Goal: Task Accomplishment & Management: Manage account settings

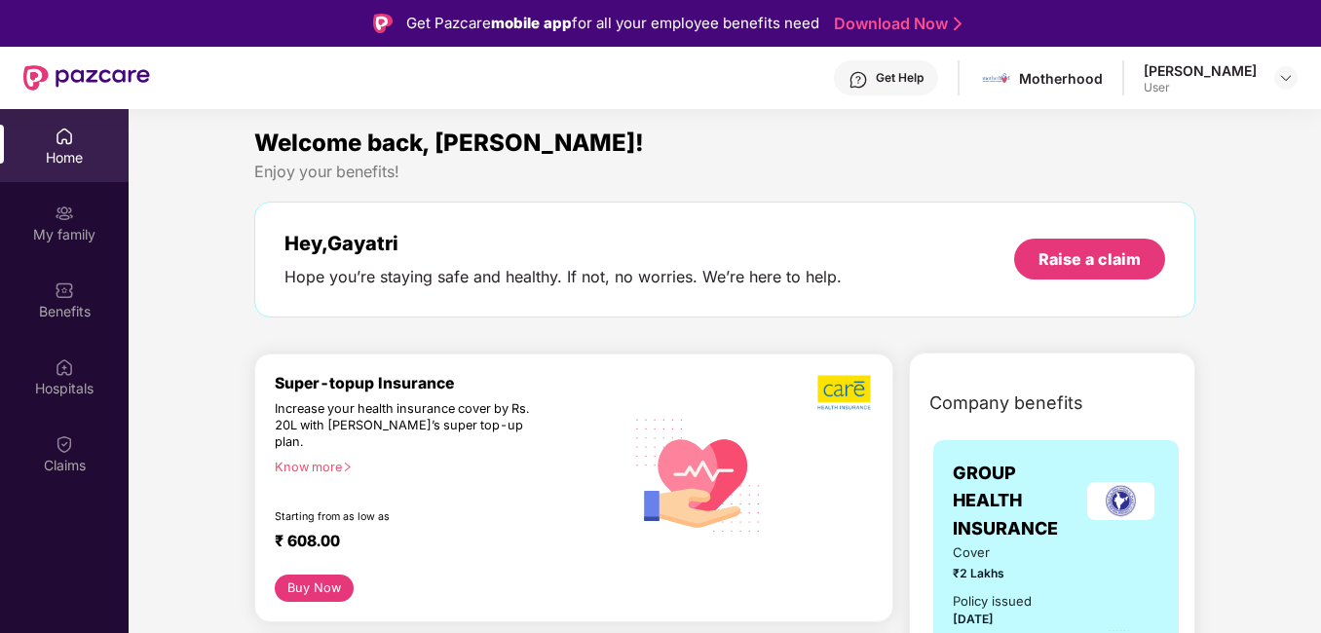
click at [1262, 76] on div "[PERSON_NAME] User" at bounding box center [1220, 78] width 154 height 34
click at [1292, 82] on img at bounding box center [1286, 78] width 16 height 16
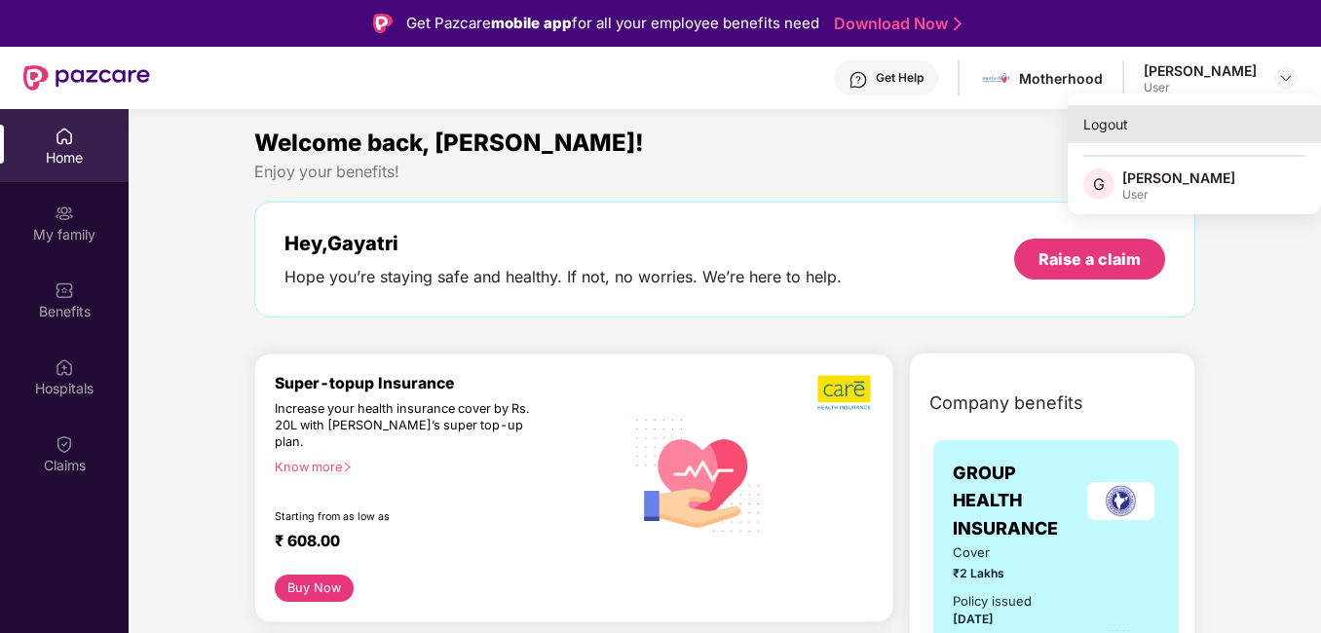
click at [1157, 139] on div "Logout" at bounding box center [1194, 124] width 253 height 38
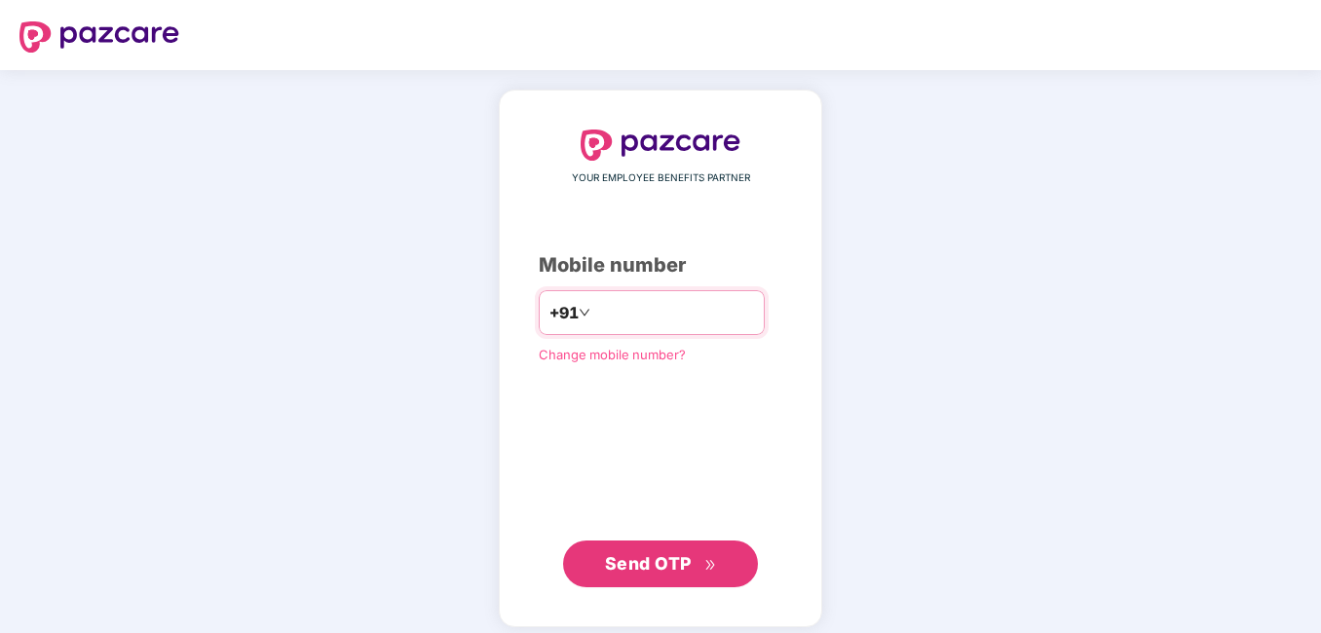
click at [636, 301] on input "number" at bounding box center [674, 312] width 160 height 31
type input "**********"
click at [705, 577] on button "Send OTP" at bounding box center [660, 564] width 195 height 47
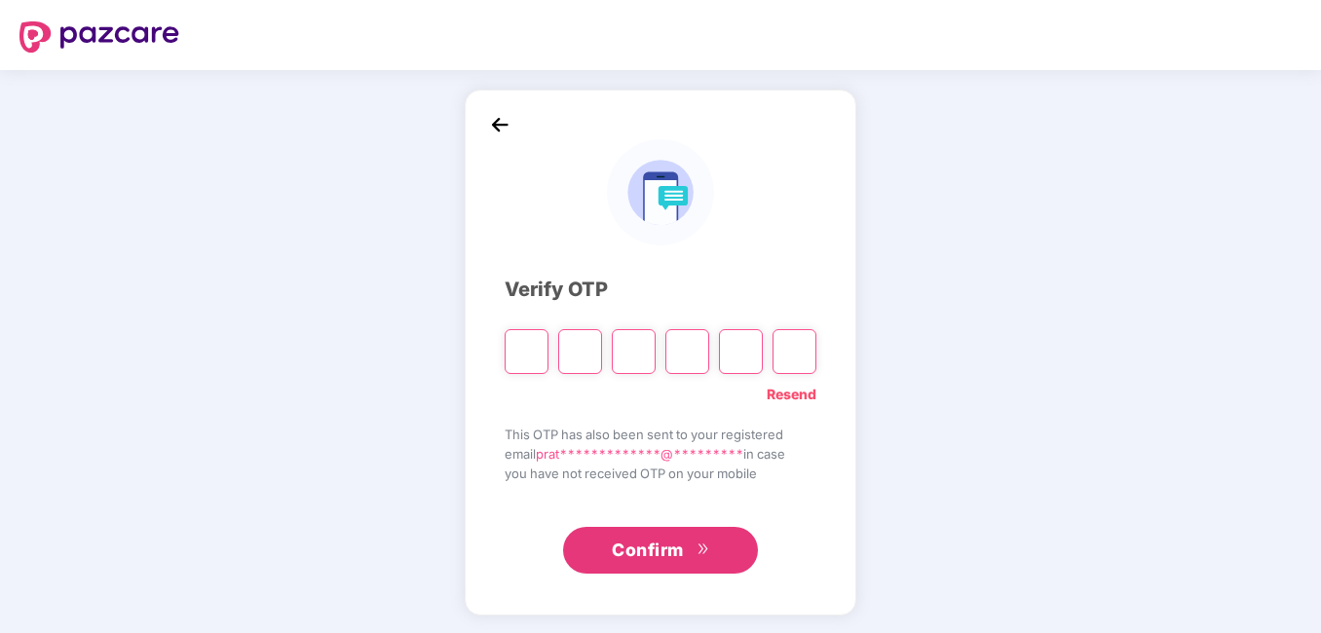
type input "*"
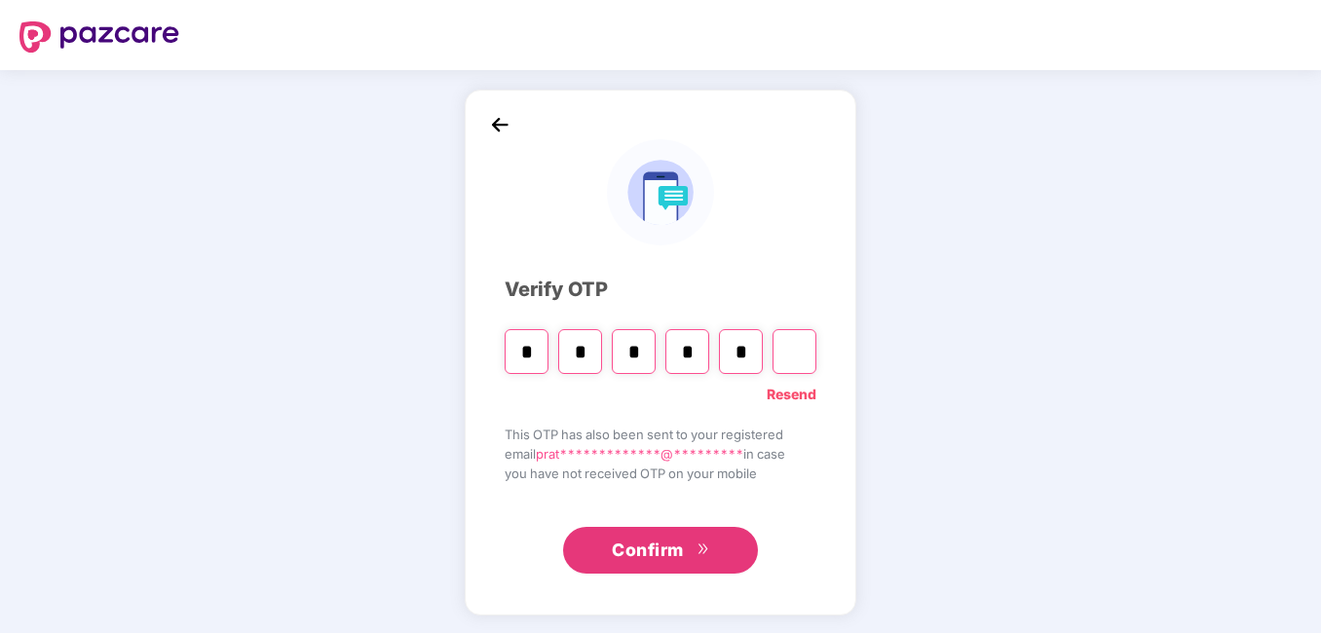
type input "*"
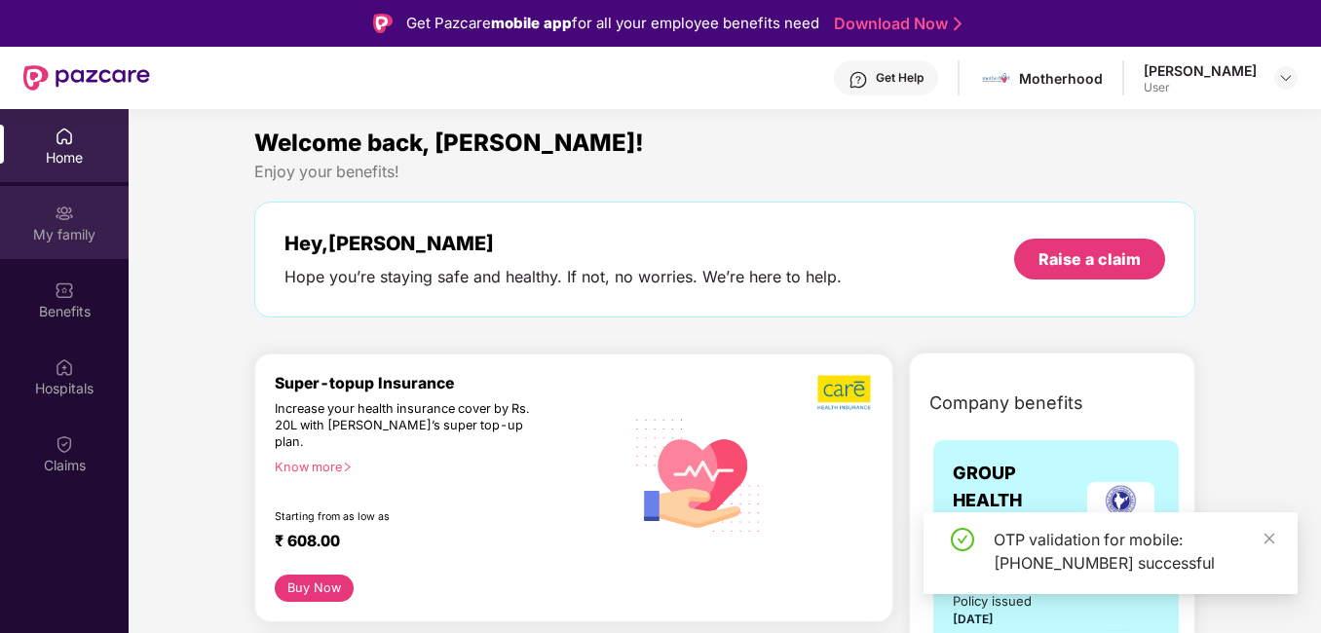
click at [55, 221] on img at bounding box center [64, 213] width 19 height 19
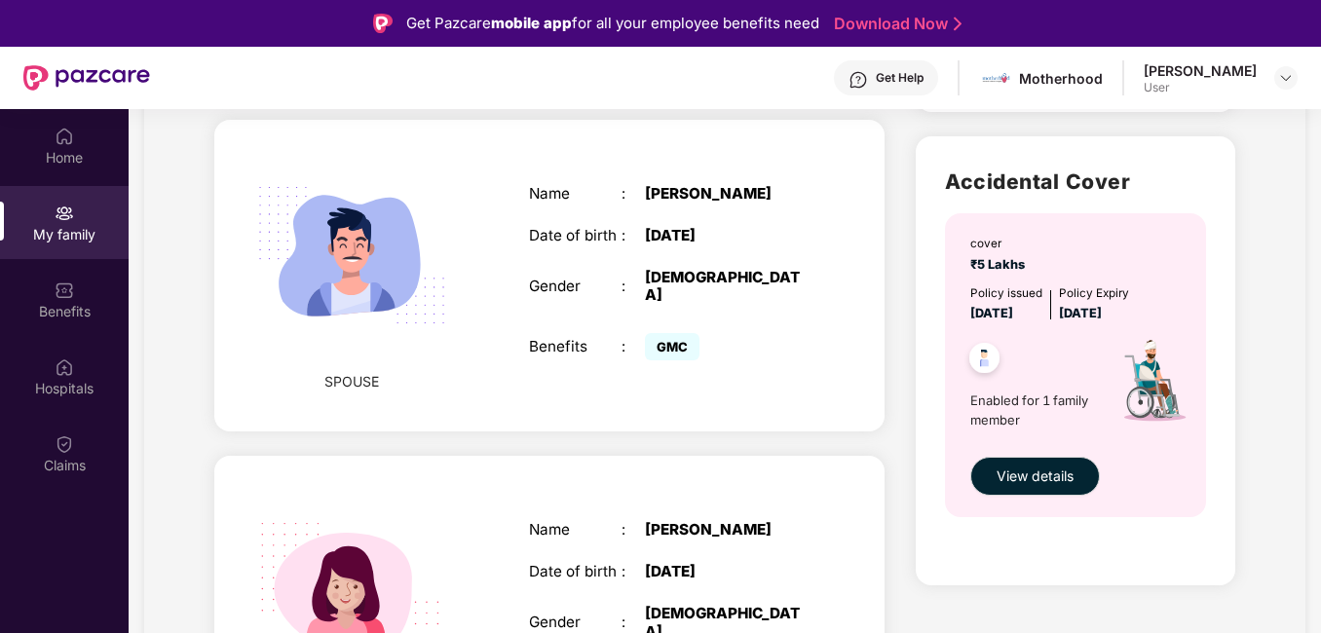
scroll to position [584, 0]
click at [558, 187] on div "Name" at bounding box center [575, 193] width 93 height 18
click at [714, 284] on div "Name : Sandeep Dungdung Date of birth : 15 Mar 1985 Gender : MALE Benefits : GMC" at bounding box center [667, 275] width 316 height 230
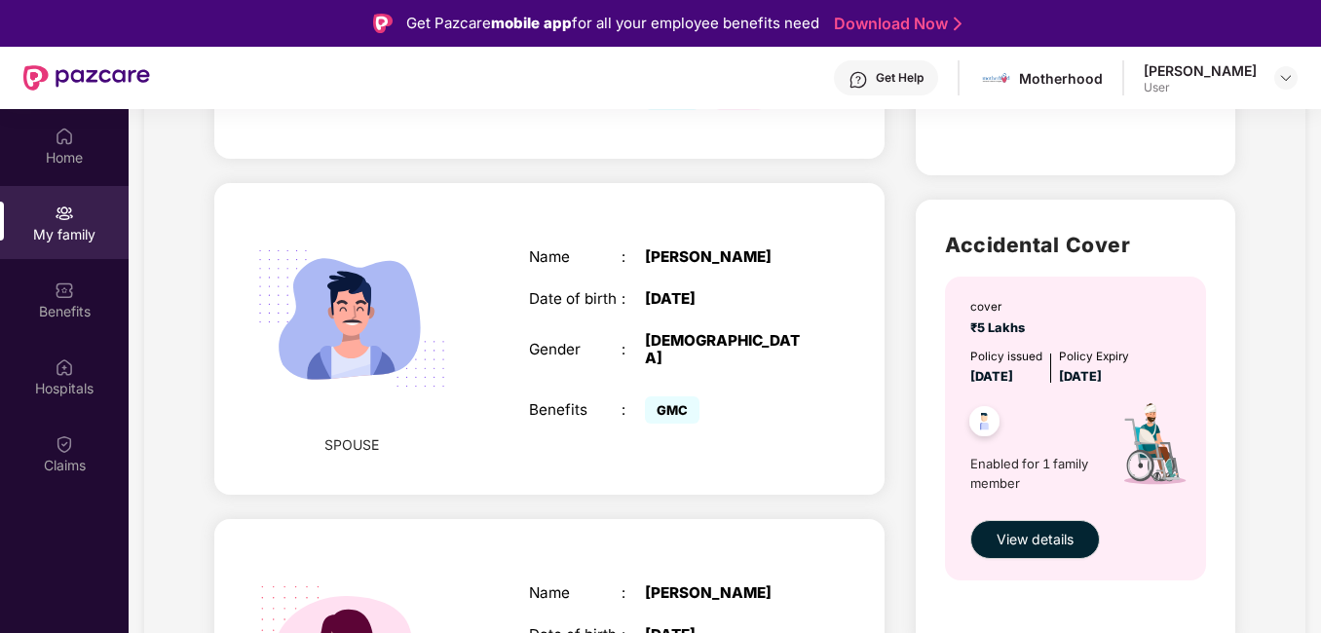
scroll to position [487, 0]
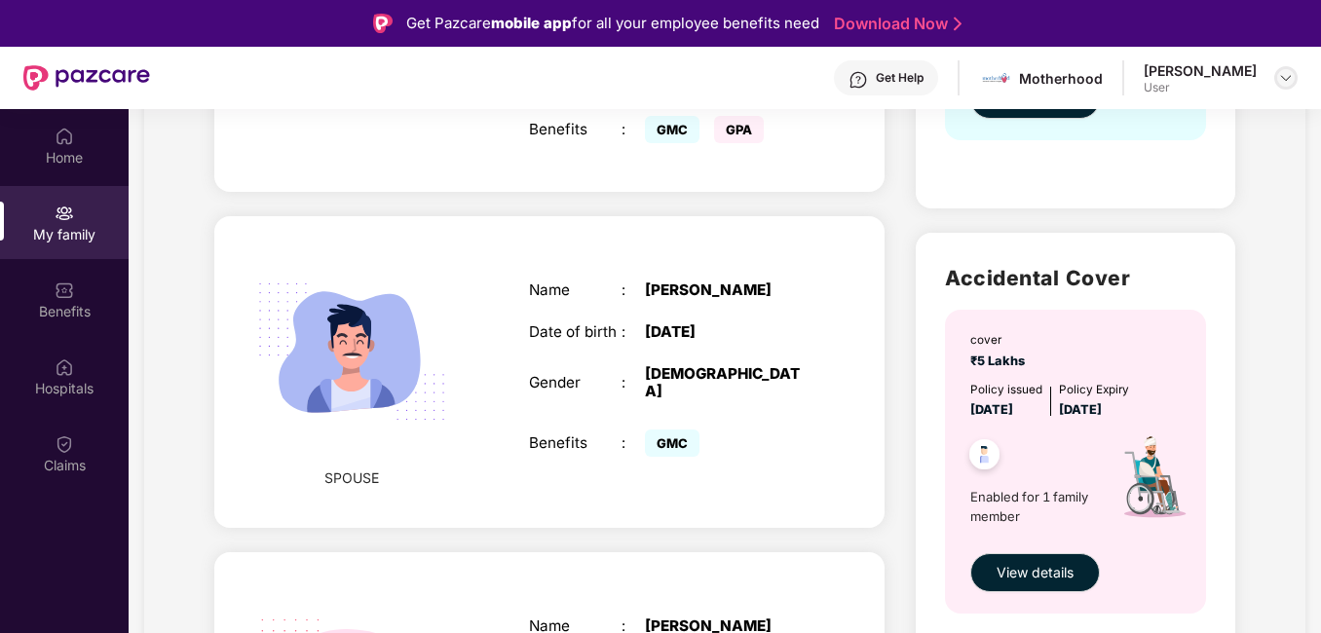
click at [1292, 83] on img at bounding box center [1286, 78] width 16 height 16
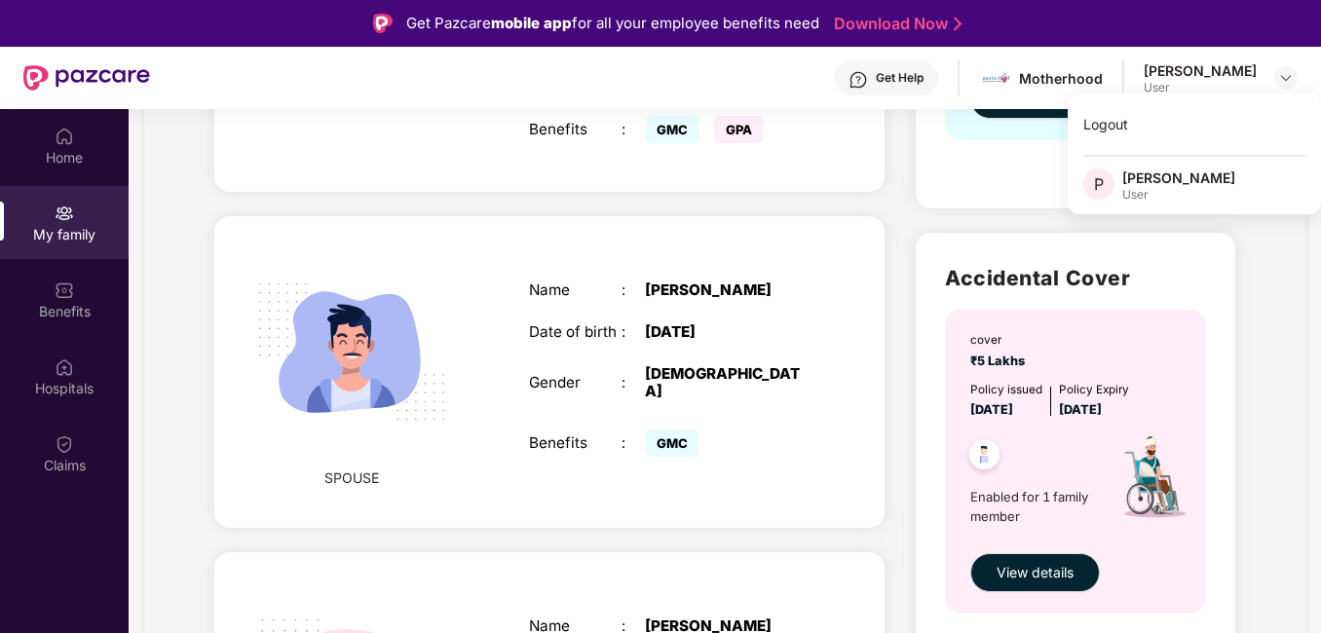
click at [564, 350] on div "Name : Sandeep Dungdung Date of birth : 15 Mar 1985 Gender : MALE Benefits : GMC" at bounding box center [667, 372] width 316 height 230
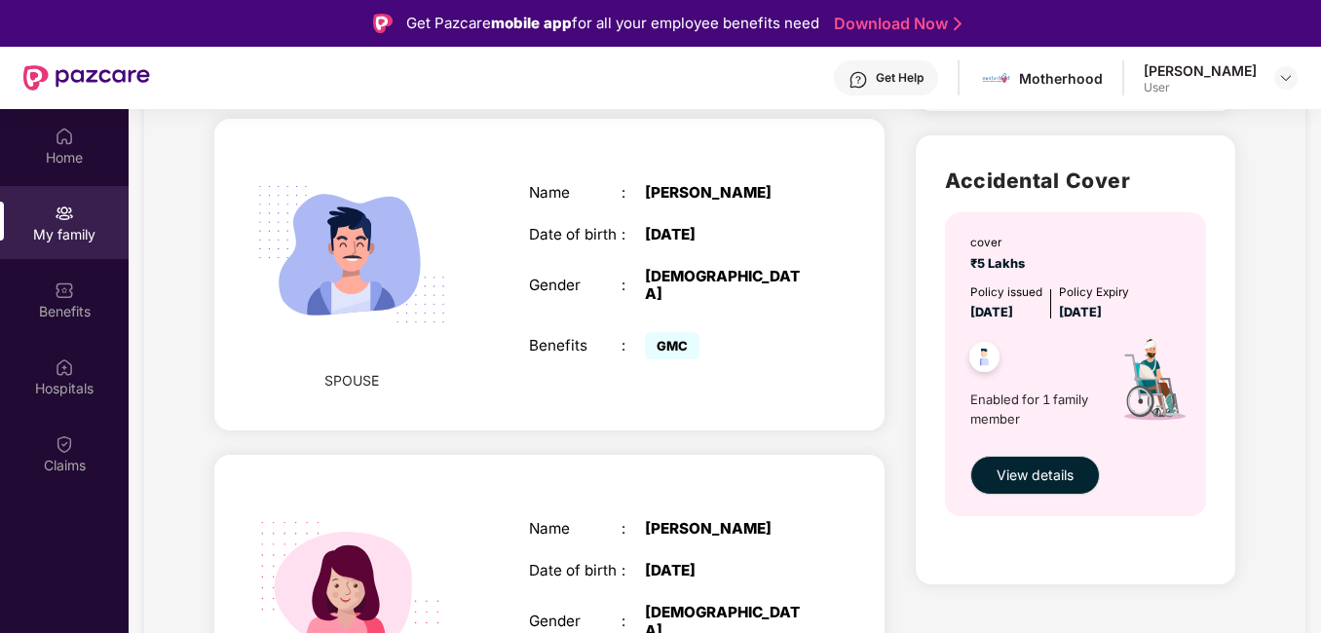
scroll to position [670, 0]
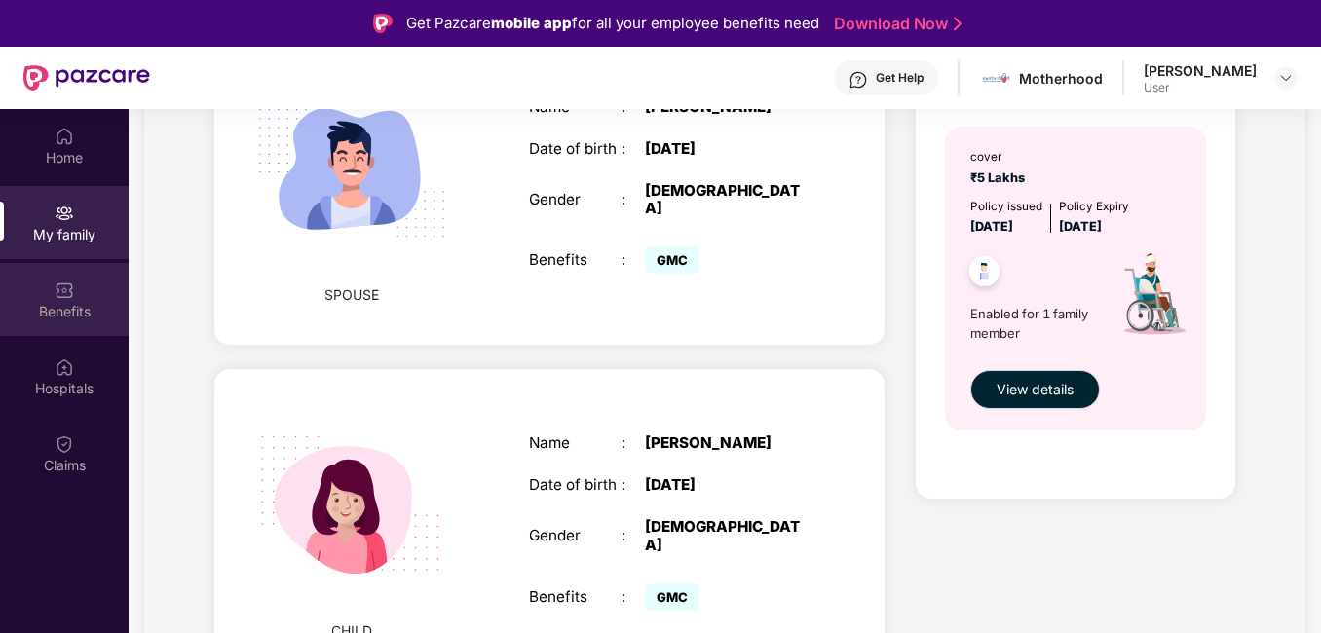
click at [46, 304] on div "Benefits" at bounding box center [64, 311] width 129 height 19
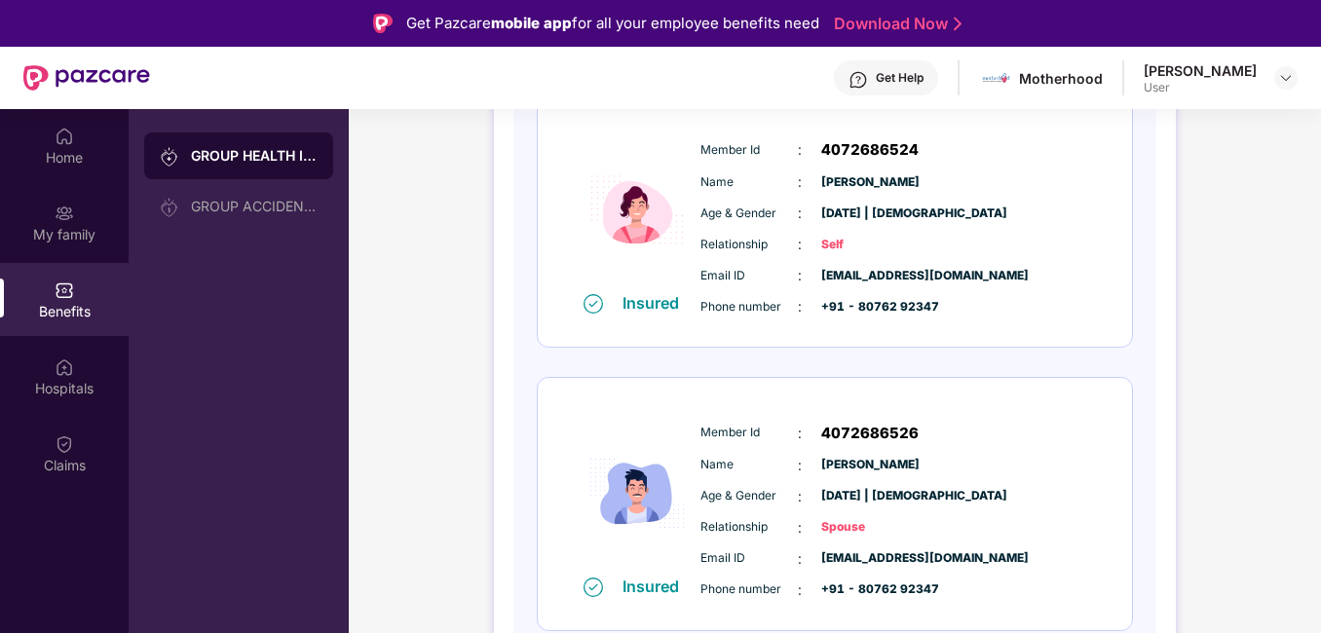
scroll to position [97, 0]
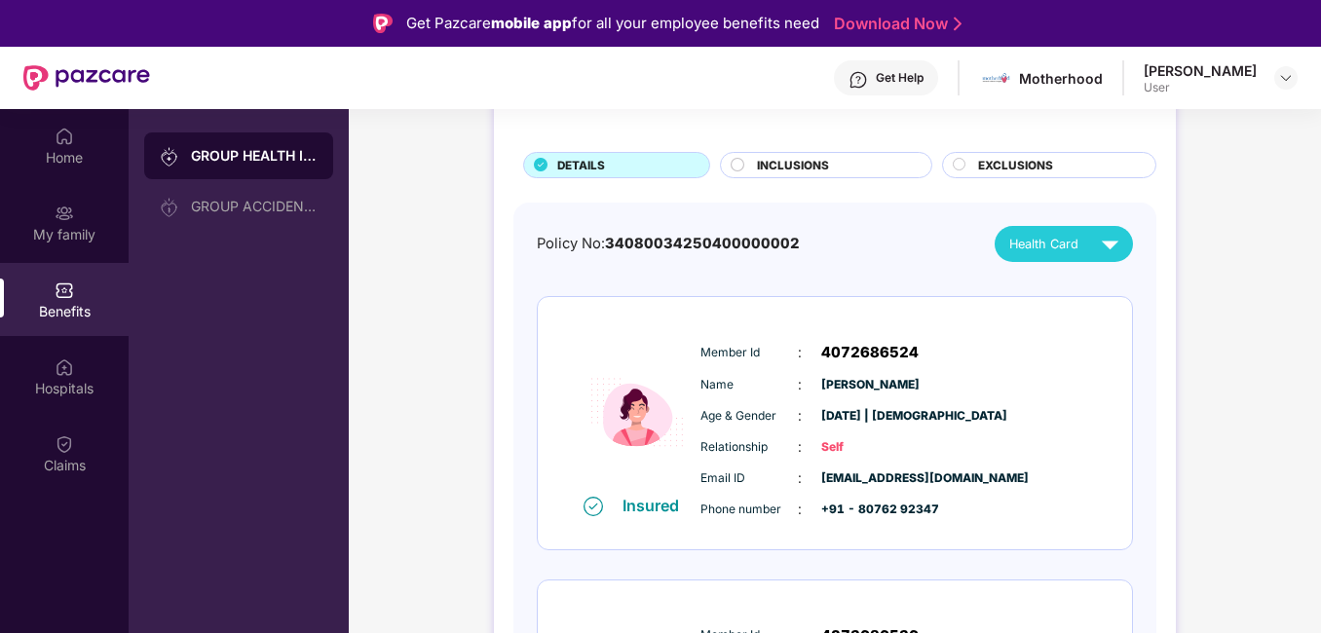
click at [1105, 245] on img at bounding box center [1110, 244] width 34 height 34
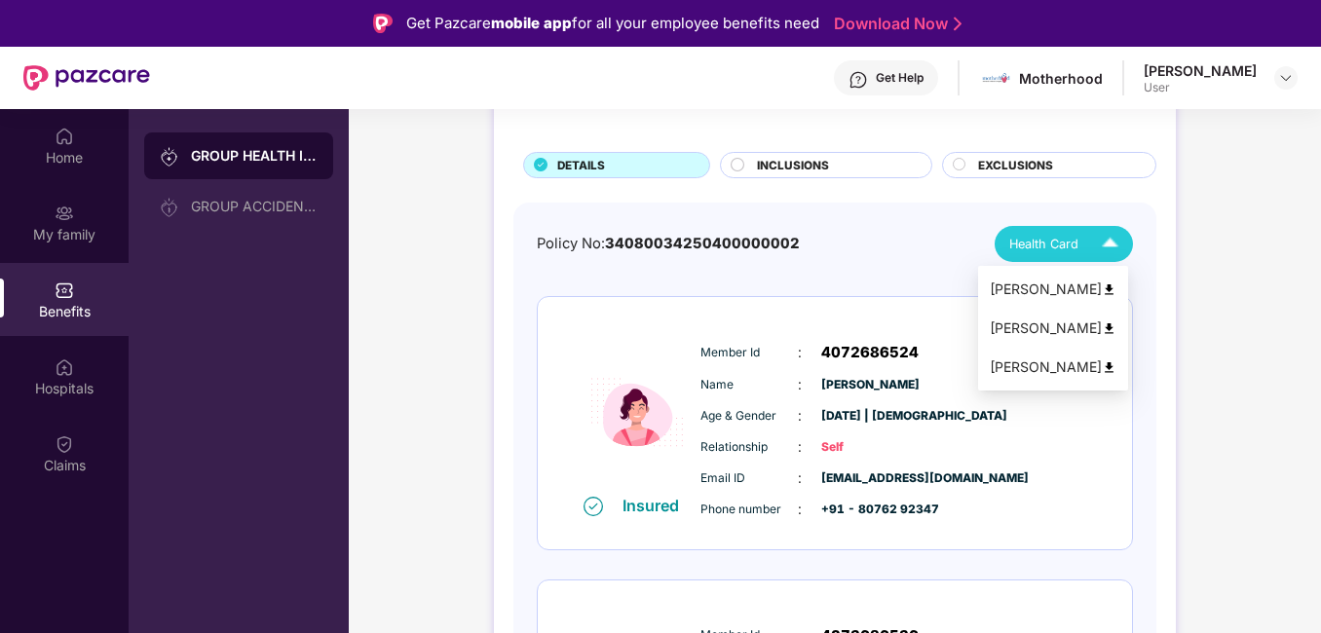
click at [1116, 327] on img at bounding box center [1109, 328] width 15 height 15
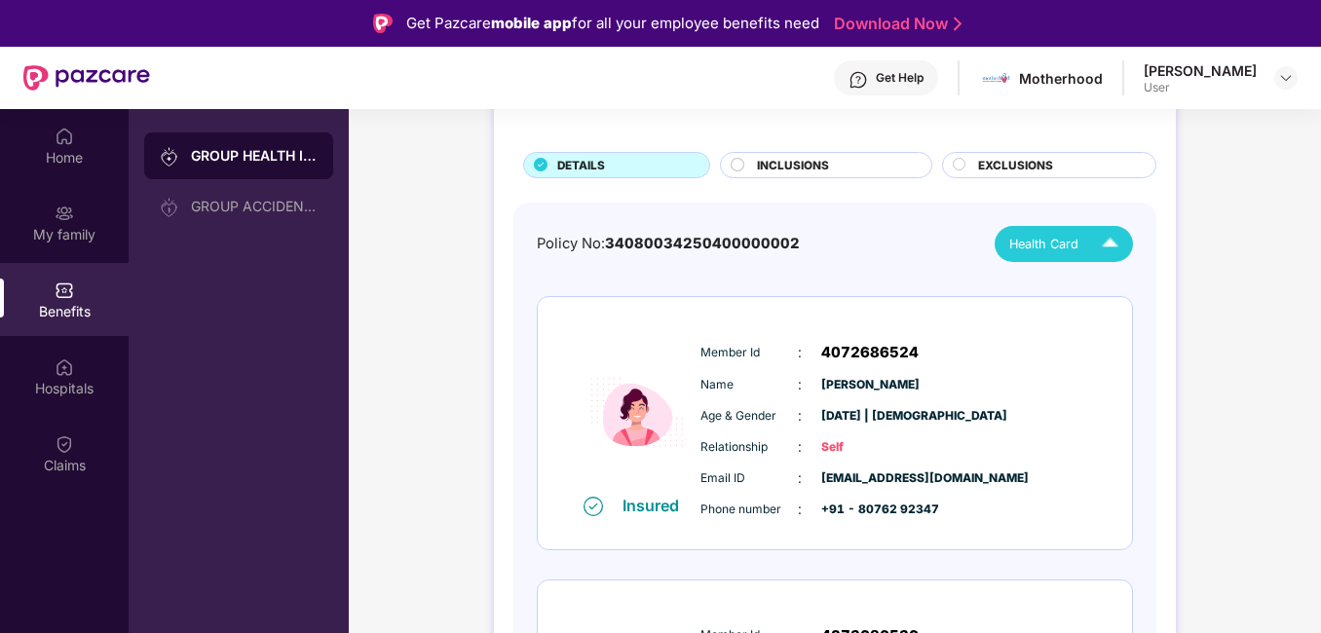
click at [1113, 245] on img at bounding box center [1110, 244] width 34 height 34
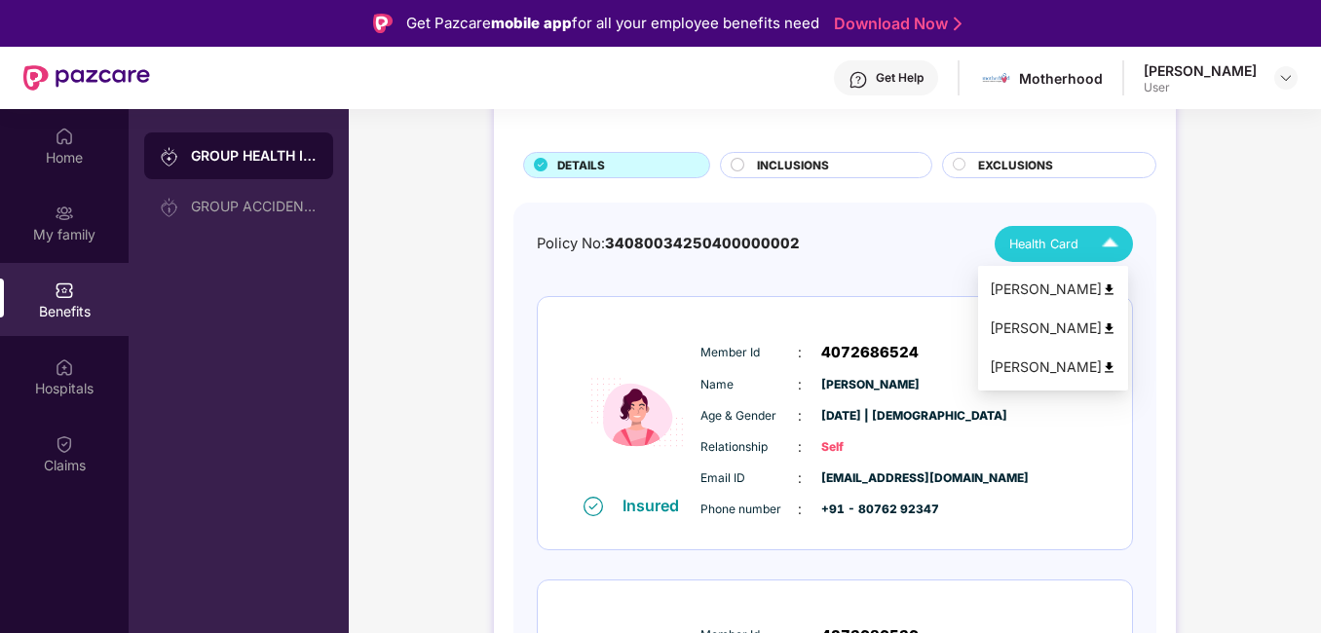
click at [1116, 289] on img at bounding box center [1109, 289] width 15 height 15
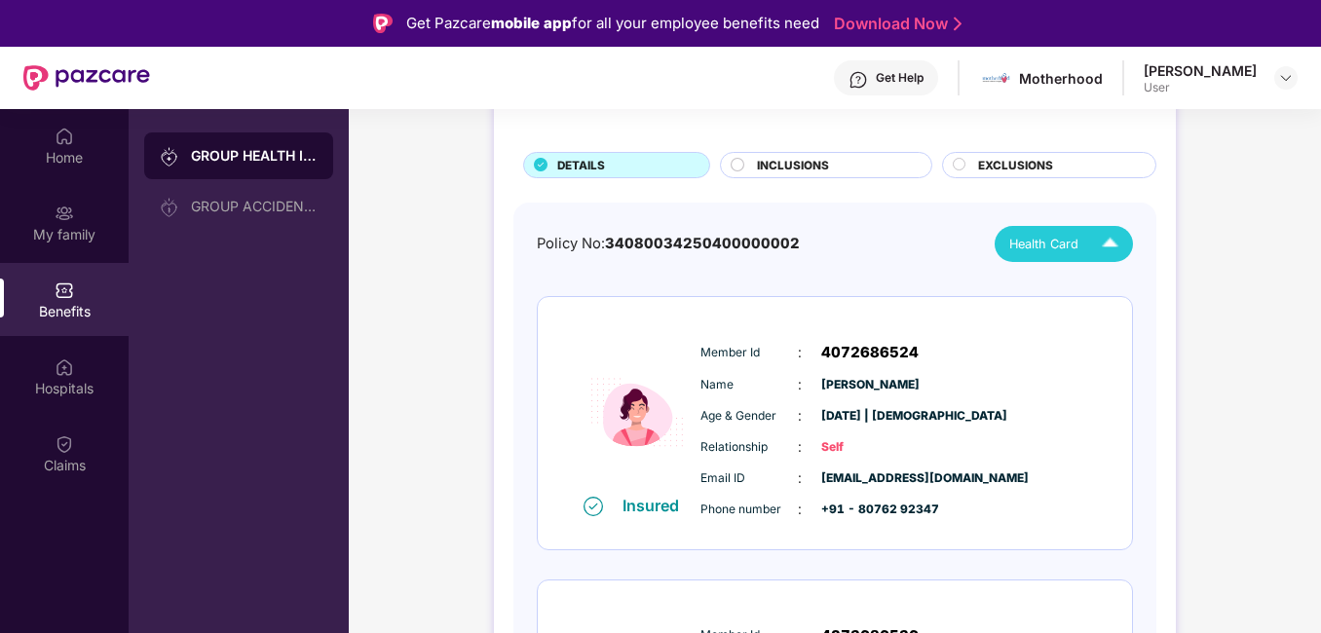
click at [1104, 240] on img at bounding box center [1110, 244] width 34 height 34
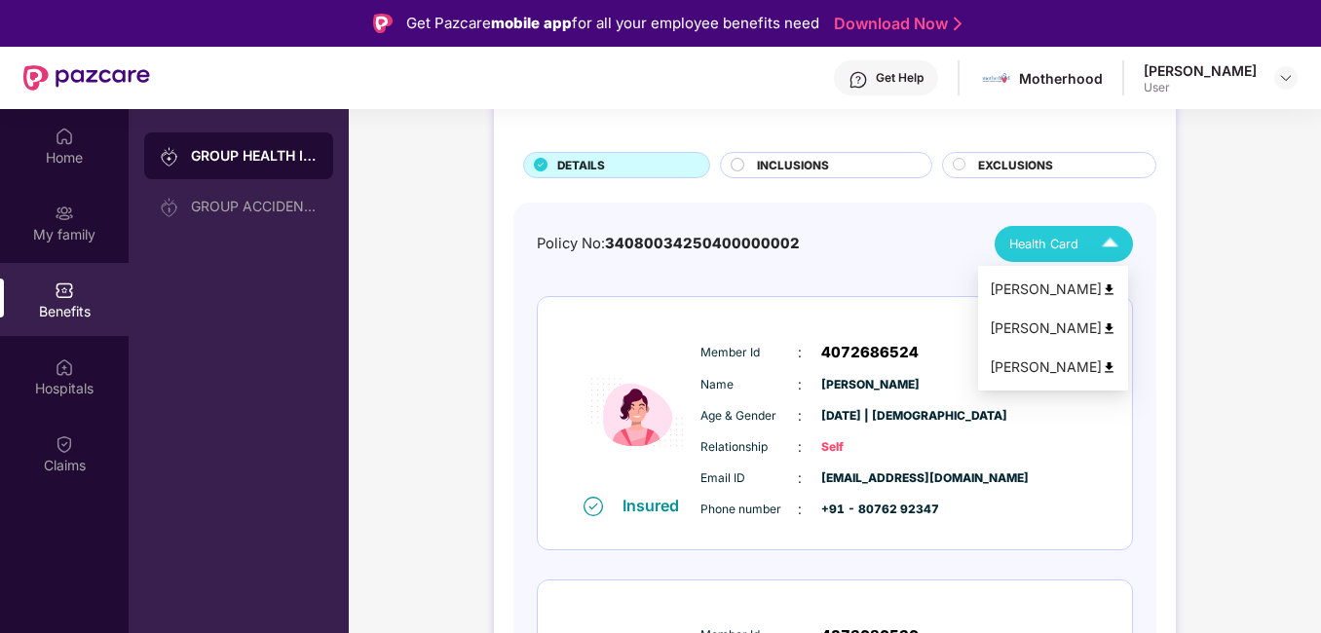
click at [1116, 366] on img at bounding box center [1109, 367] width 15 height 15
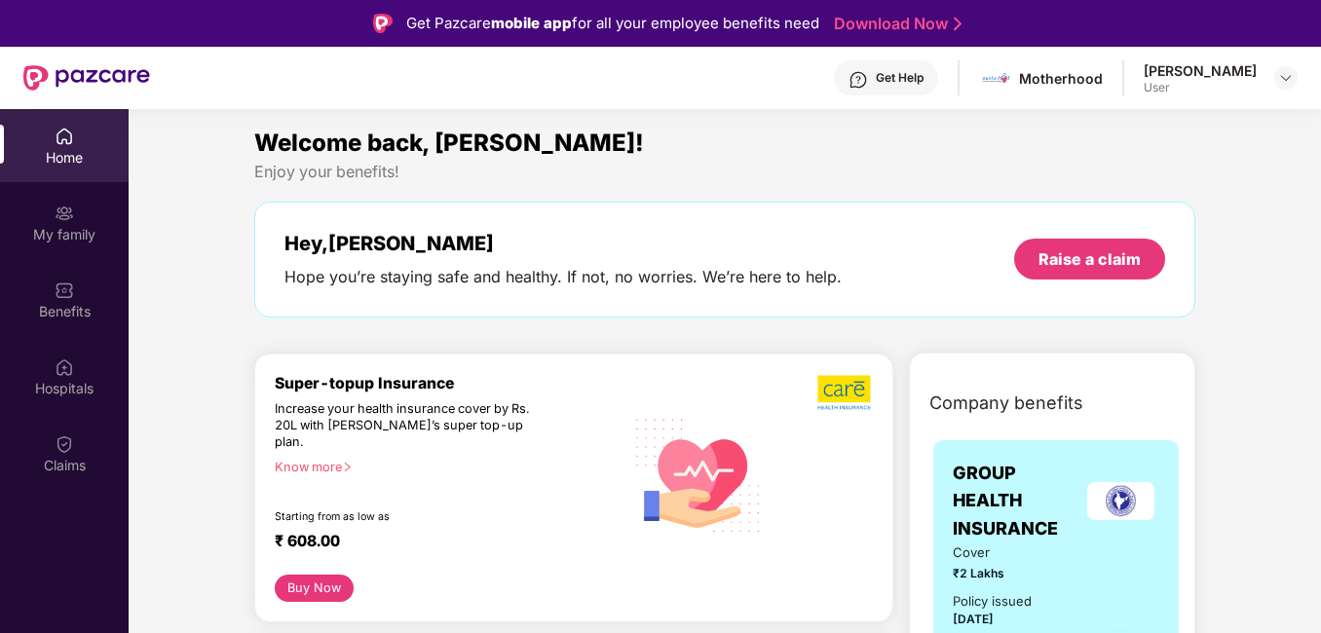
click at [1269, 78] on div "[PERSON_NAME] User" at bounding box center [1220, 78] width 154 height 34
click at [1297, 79] on header "Get Help Motherhood [PERSON_NAME] User" at bounding box center [660, 78] width 1321 height 62
click at [1283, 79] on img at bounding box center [1286, 78] width 16 height 16
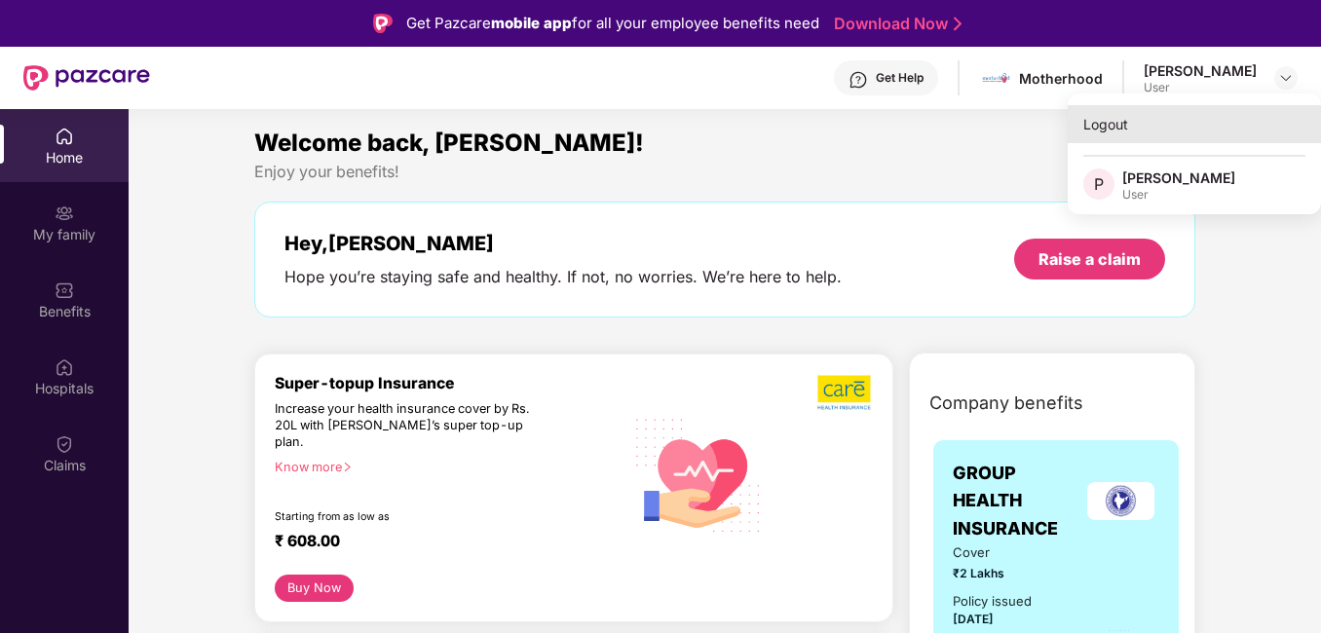
click at [1163, 139] on div "Logout" at bounding box center [1194, 124] width 253 height 38
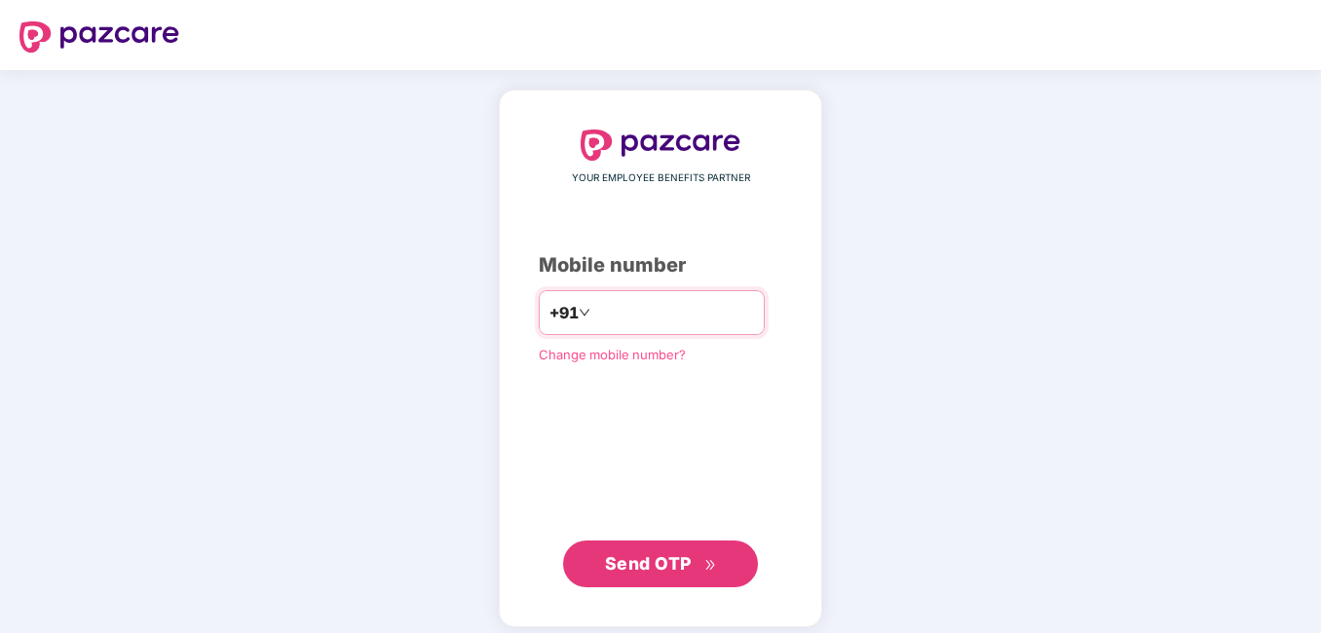
click at [725, 324] on input "number" at bounding box center [674, 312] width 160 height 31
type input "**********"
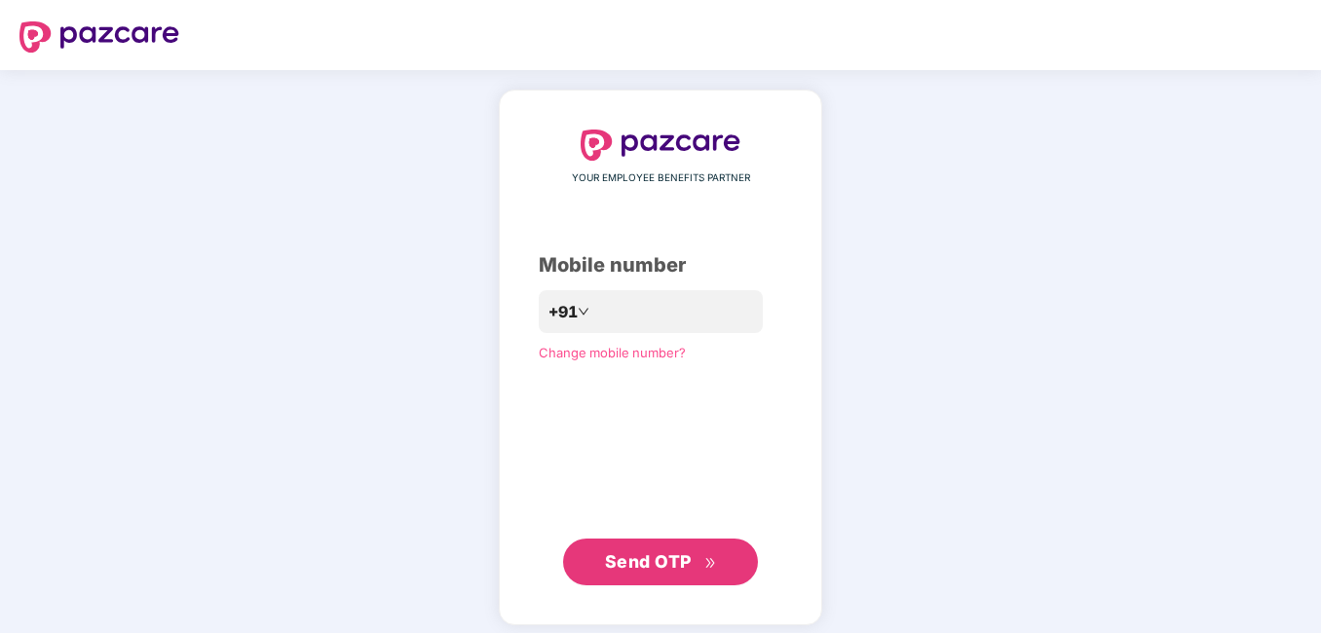
click at [694, 581] on button "Send OTP" at bounding box center [660, 562] width 195 height 47
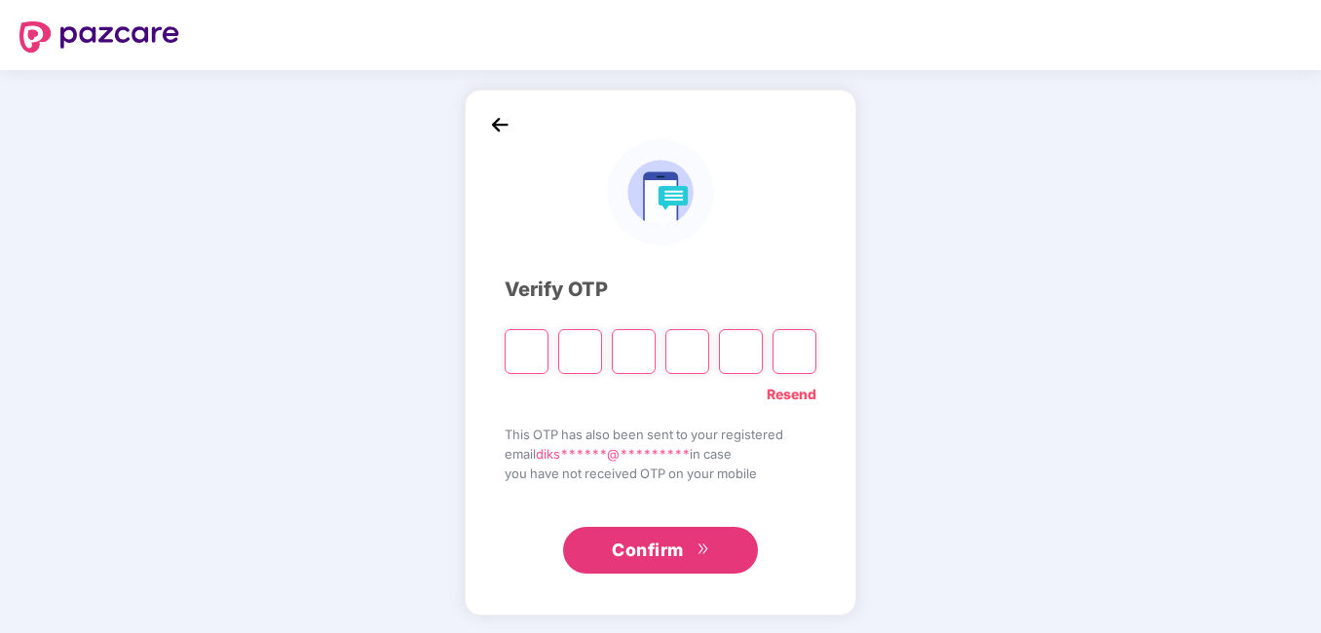
type input "*"
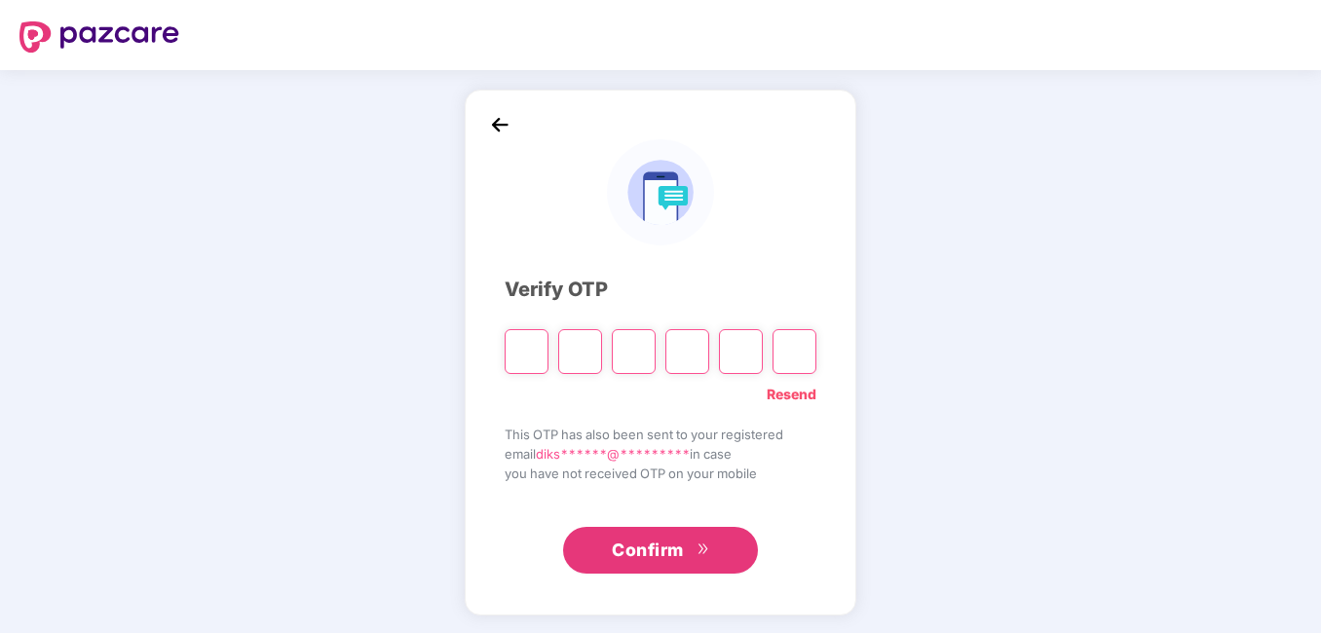
type input "*"
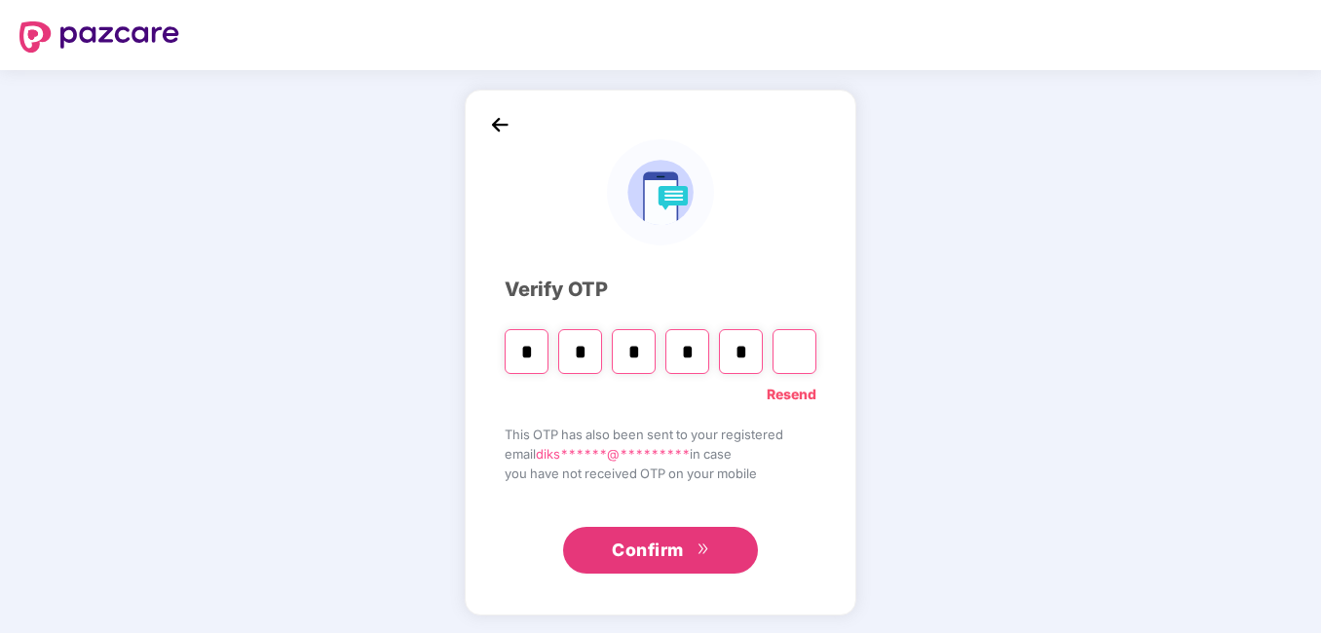
type input "*"
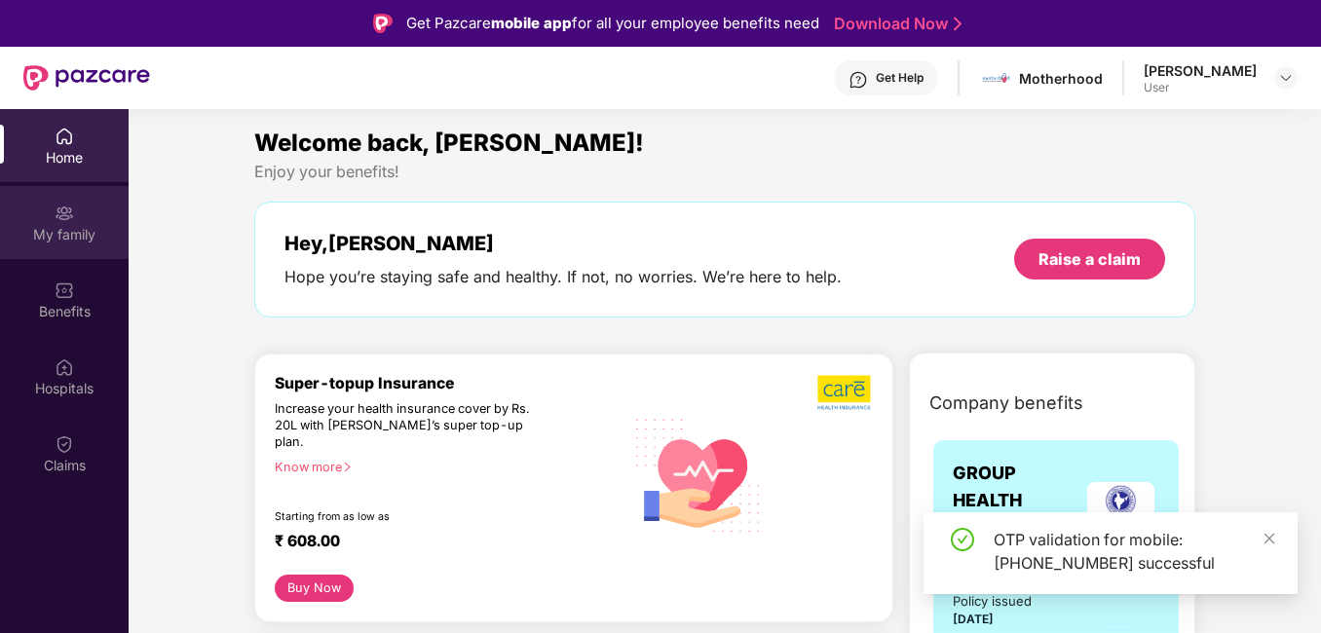
click at [82, 213] on div "My family" at bounding box center [64, 222] width 129 height 73
